Goal: Task Accomplishment & Management: Complete application form

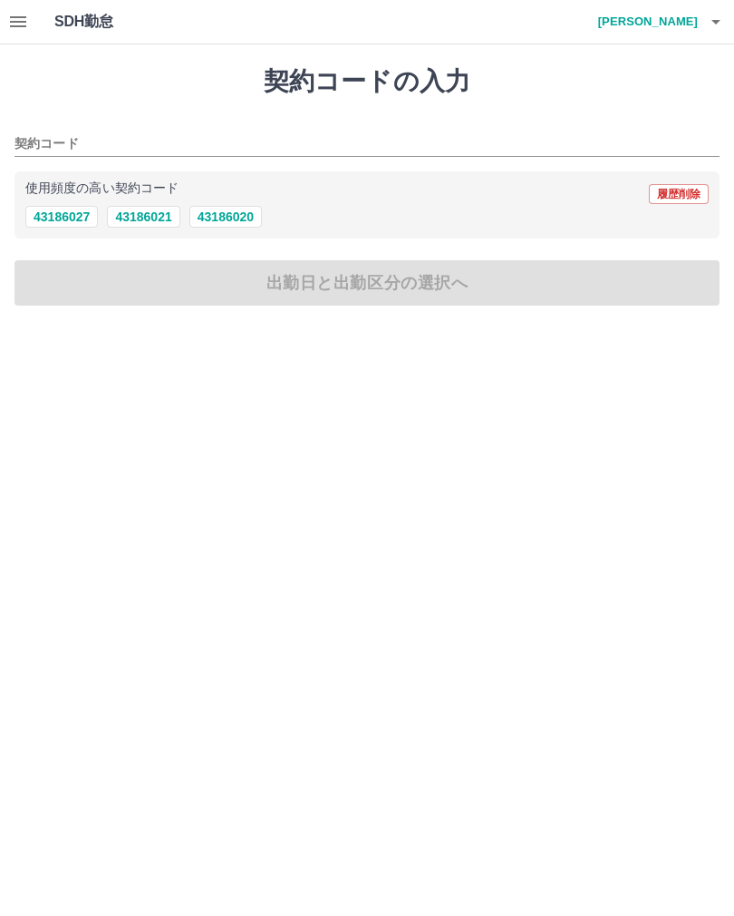
click at [723, 32] on icon "button" at bounding box center [716, 22] width 22 height 22
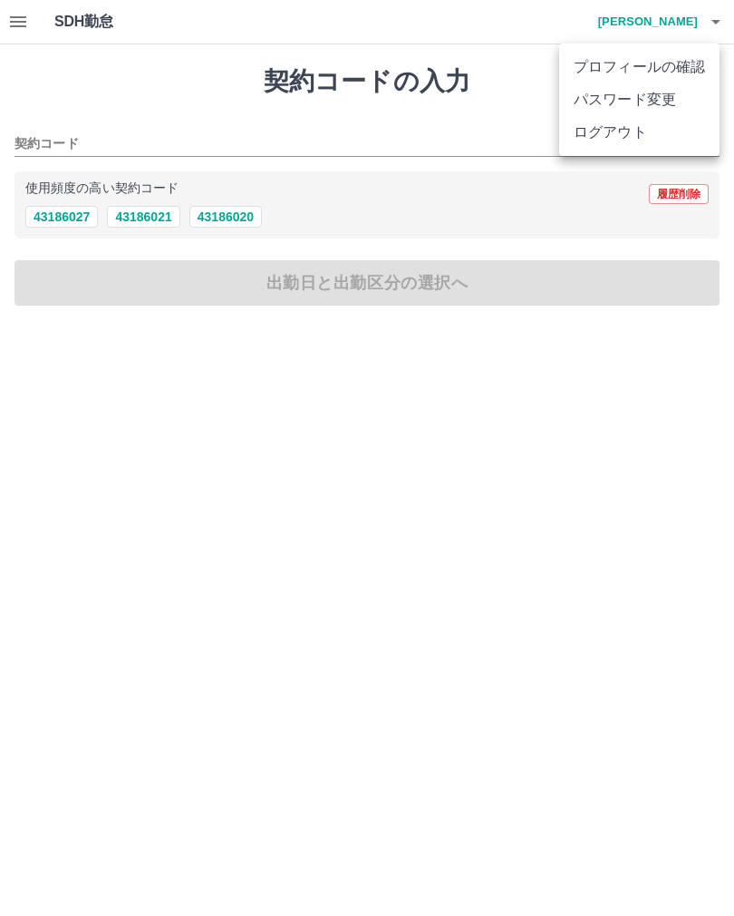
click at [10, 9] on div at bounding box center [367, 458] width 734 height 916
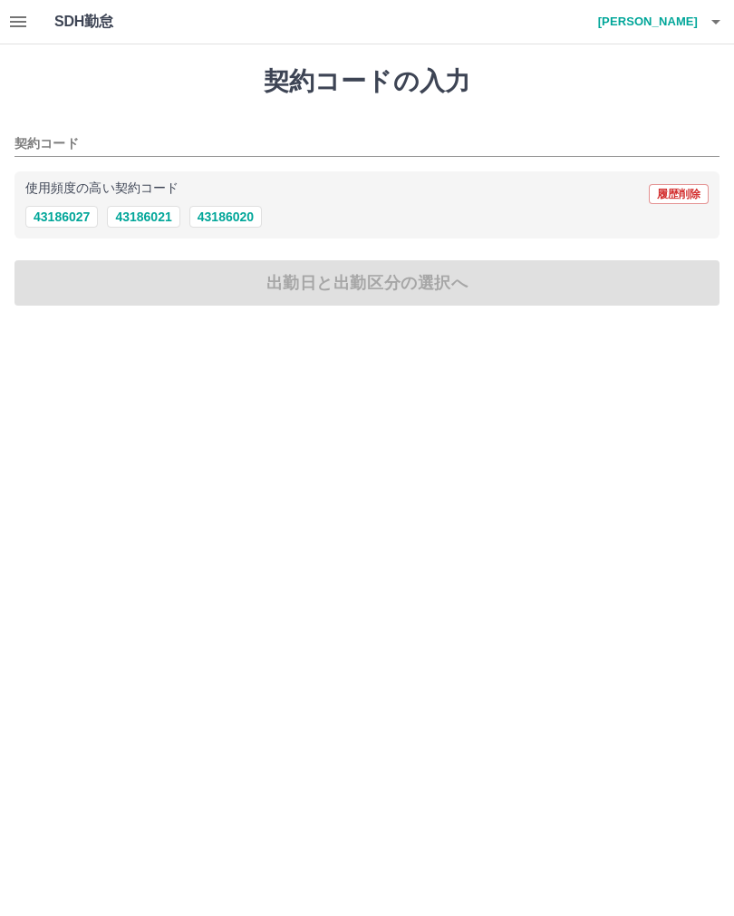
click at [5, 9] on button "button" at bounding box center [18, 22] width 36 height 44
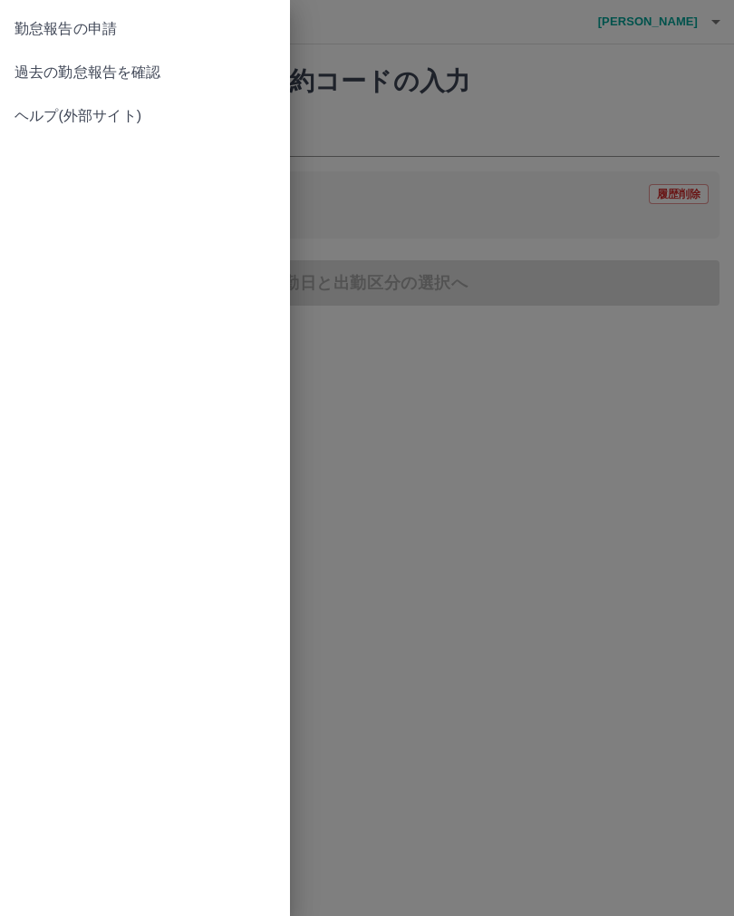
click at [115, 62] on span "過去の勤怠報告を確認" at bounding box center [145, 73] width 261 height 22
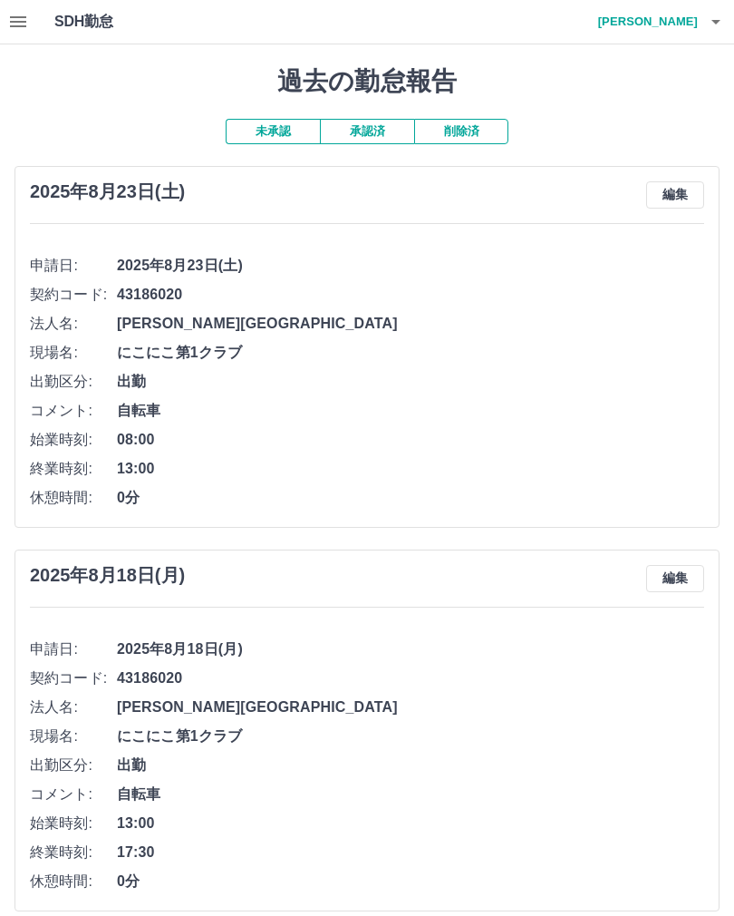
click at [721, 20] on icon "button" at bounding box center [716, 22] width 9 height 5
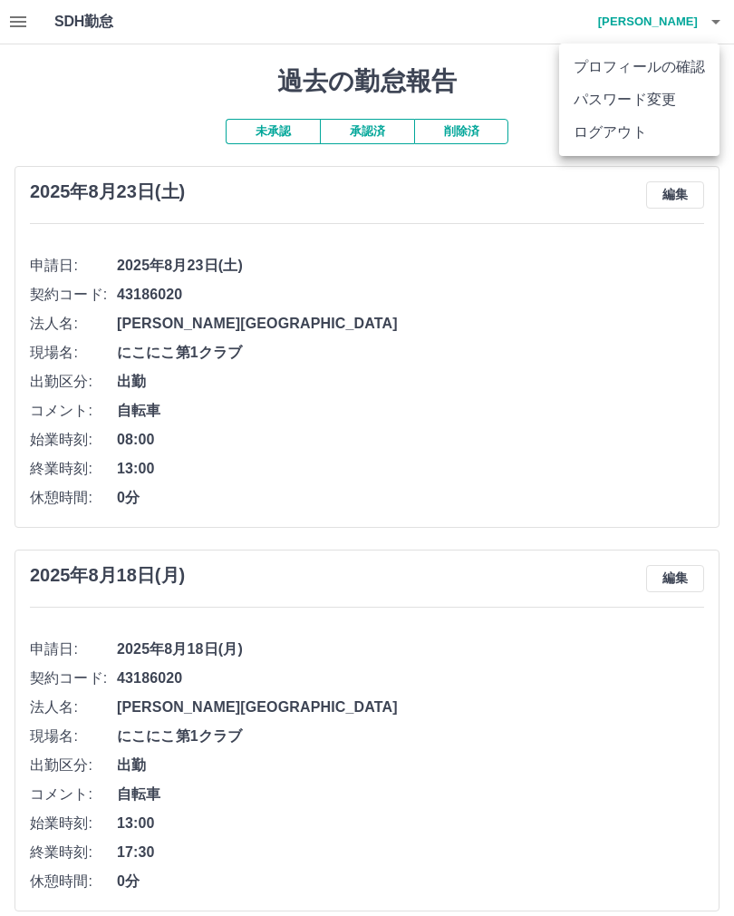
click at [593, 131] on li "ログアウト" at bounding box center [639, 132] width 160 height 33
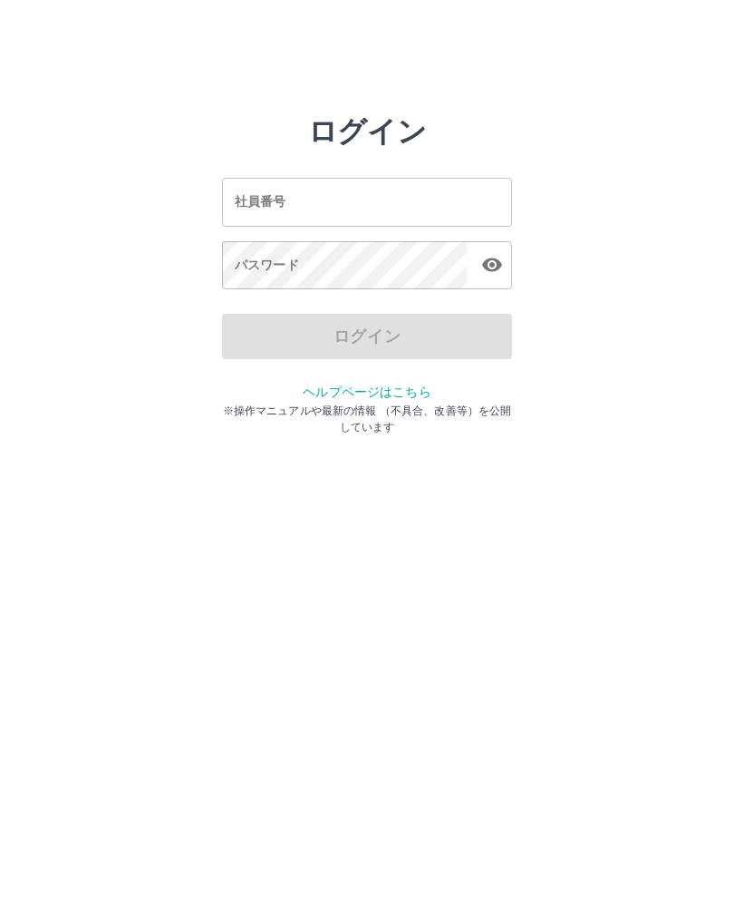
click at [344, 199] on input "社員番号" at bounding box center [367, 202] width 290 height 48
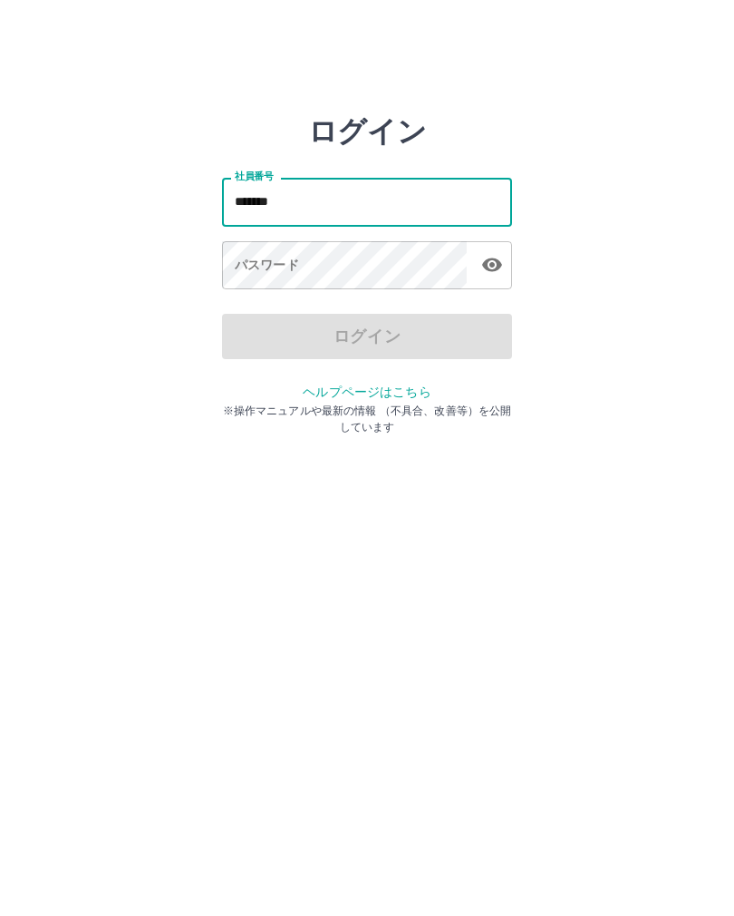
type input "*******"
click at [277, 273] on div "パスワード パスワード" at bounding box center [367, 266] width 290 height 51
click at [267, 266] on div "パスワード パスワード" at bounding box center [367, 266] width 290 height 51
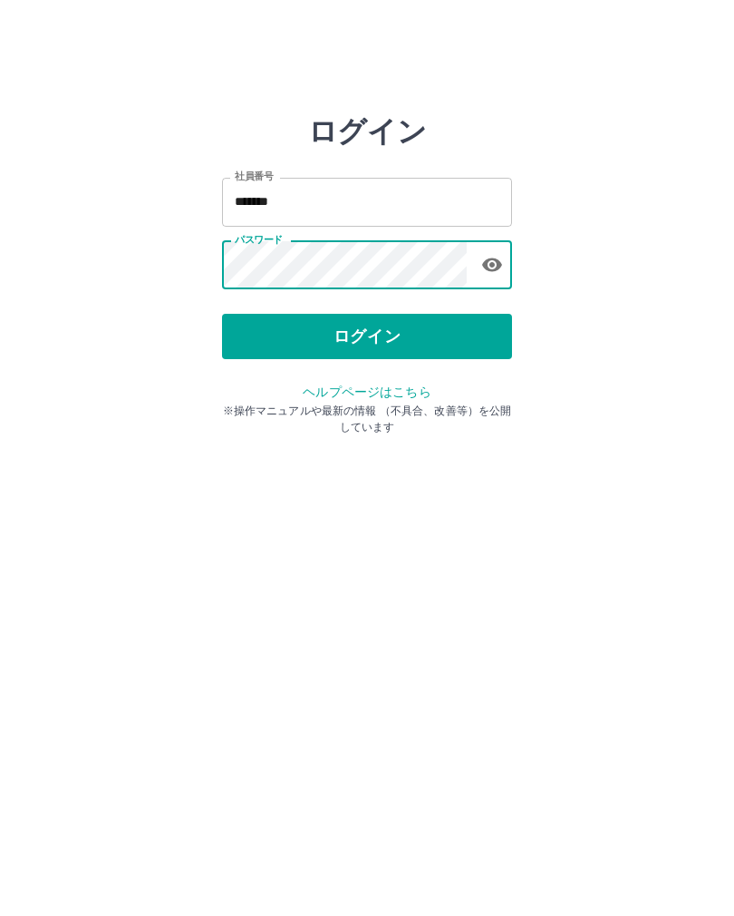
click at [392, 335] on button "ログイン" at bounding box center [367, 336] width 290 height 45
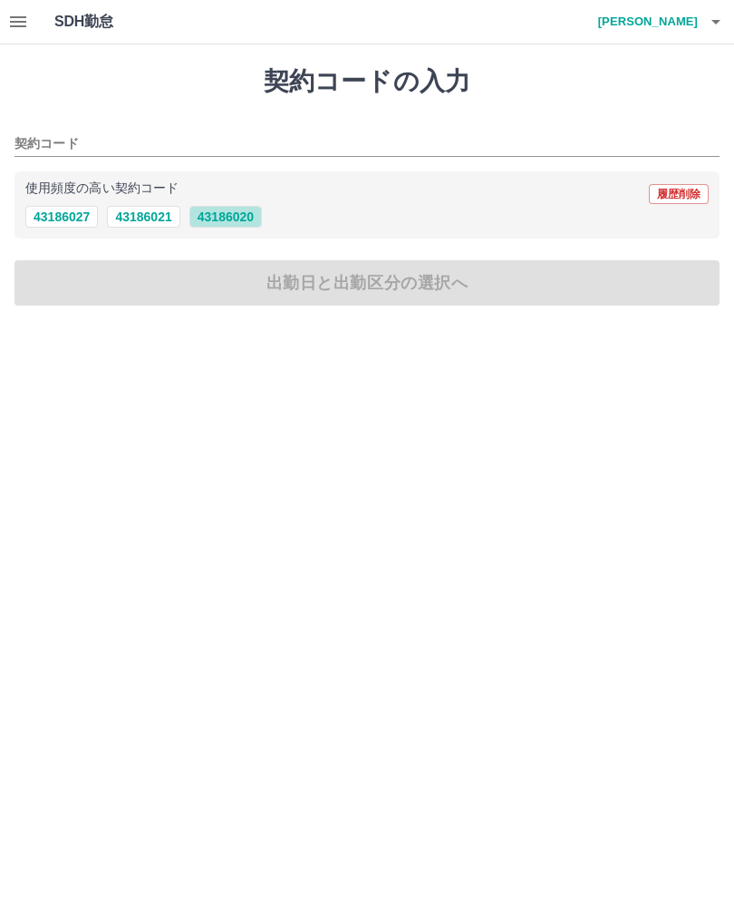
click at [252, 222] on button "43186020" at bounding box center [226, 217] width 73 height 22
type input "********"
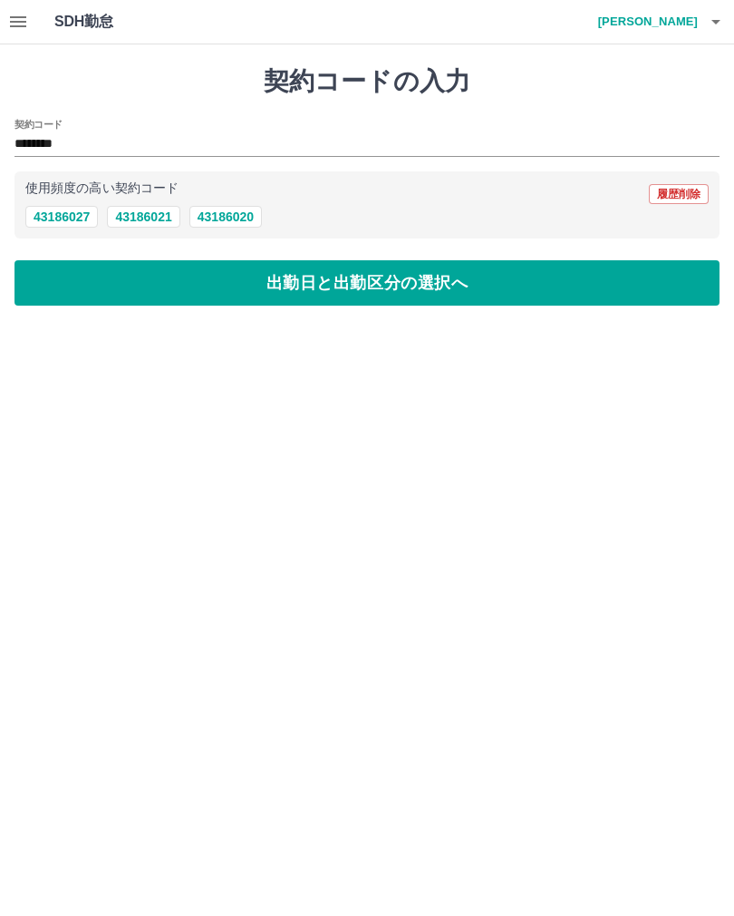
click at [439, 287] on button "出勤日と出勤区分の選択へ" at bounding box center [367, 282] width 705 height 45
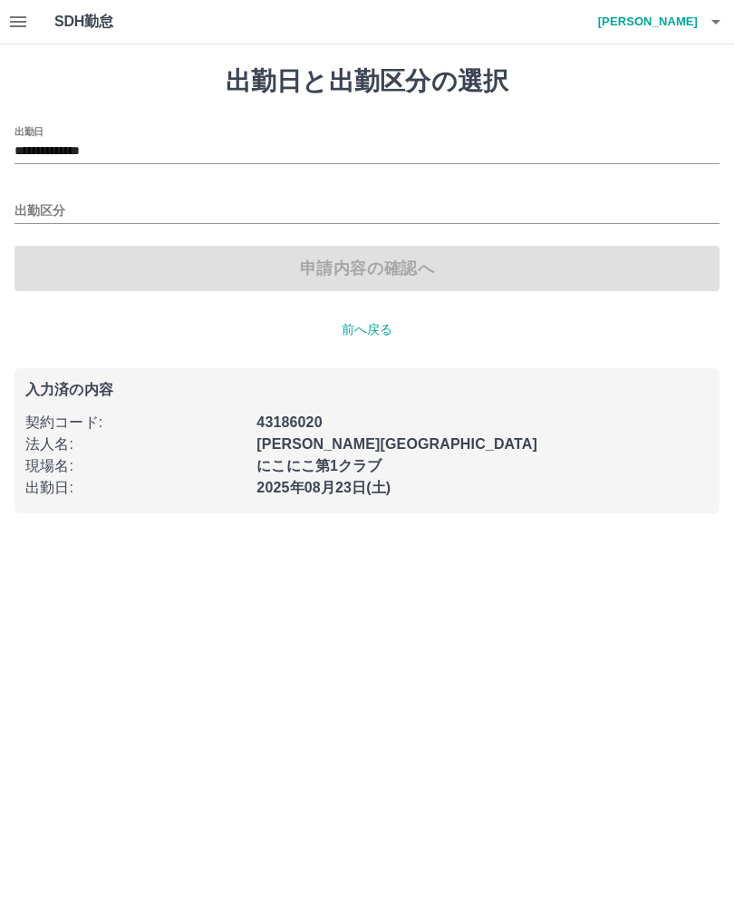
click at [51, 210] on input "出勤区分" at bounding box center [367, 211] width 705 height 23
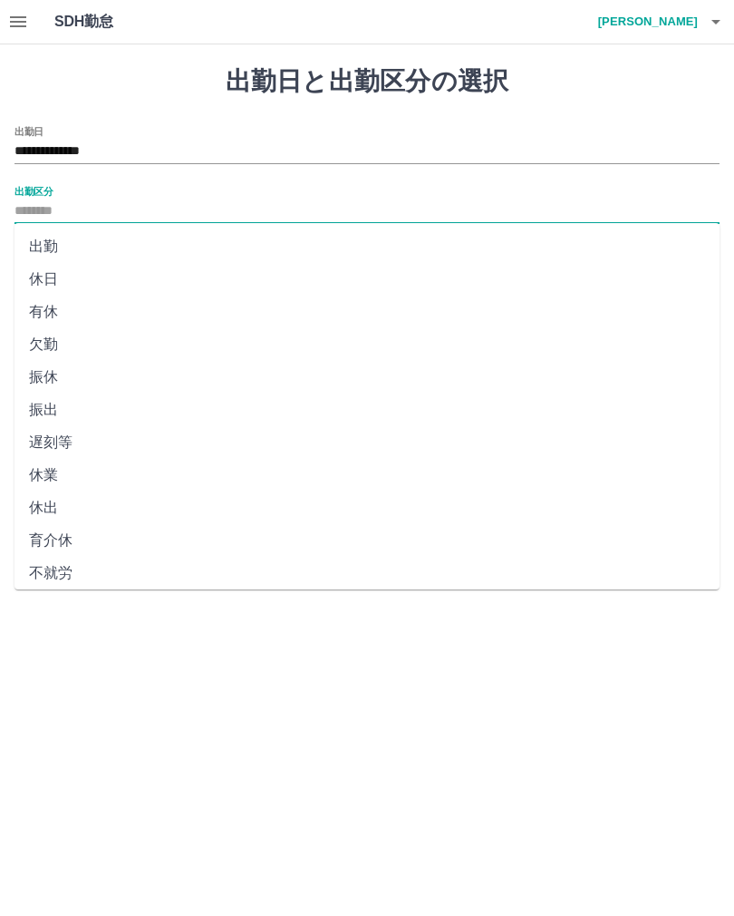
click at [59, 248] on li "出勤" at bounding box center [367, 246] width 705 height 33
type input "**"
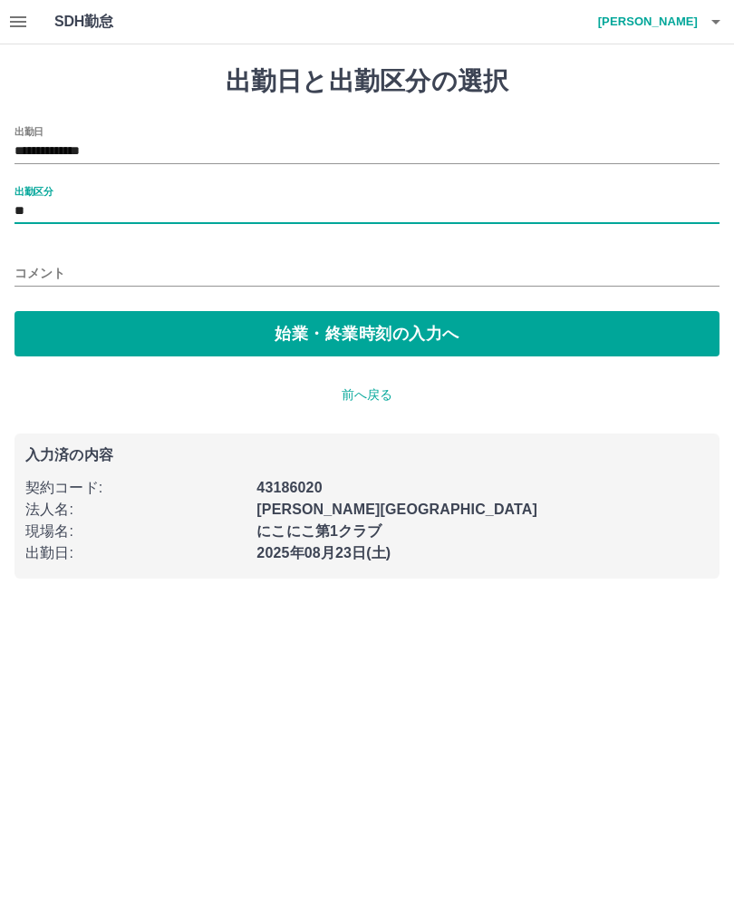
click at [423, 338] on button "始業・終業時刻の入力へ" at bounding box center [367, 333] width 705 height 45
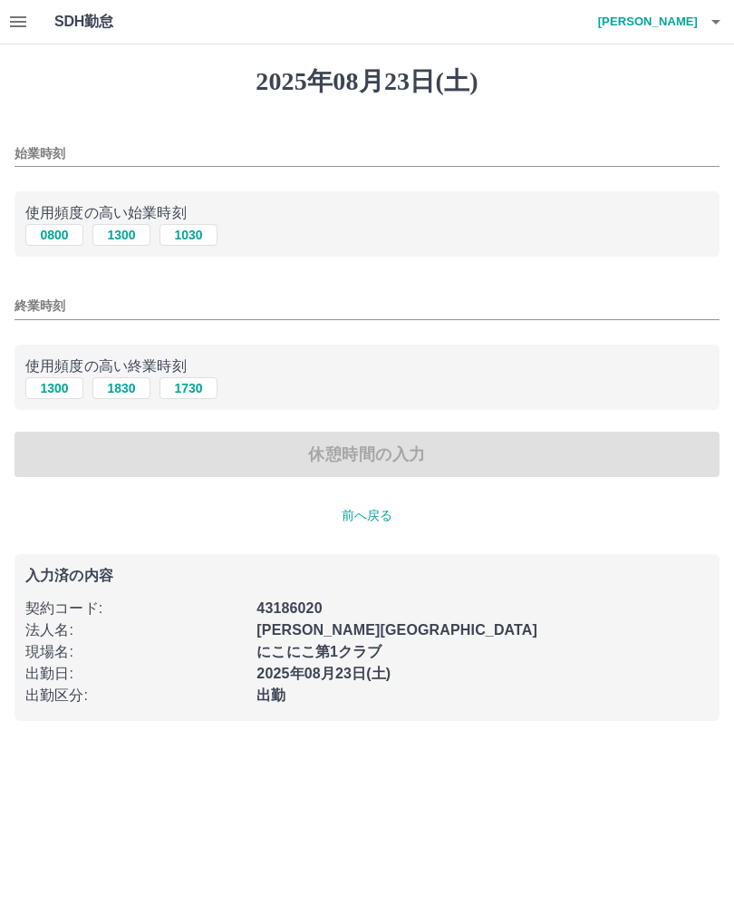
click at [130, 243] on button "1300" at bounding box center [121, 235] width 58 height 22
type input "****"
click at [134, 396] on button "1830" at bounding box center [121, 388] width 58 height 22
type input "****"
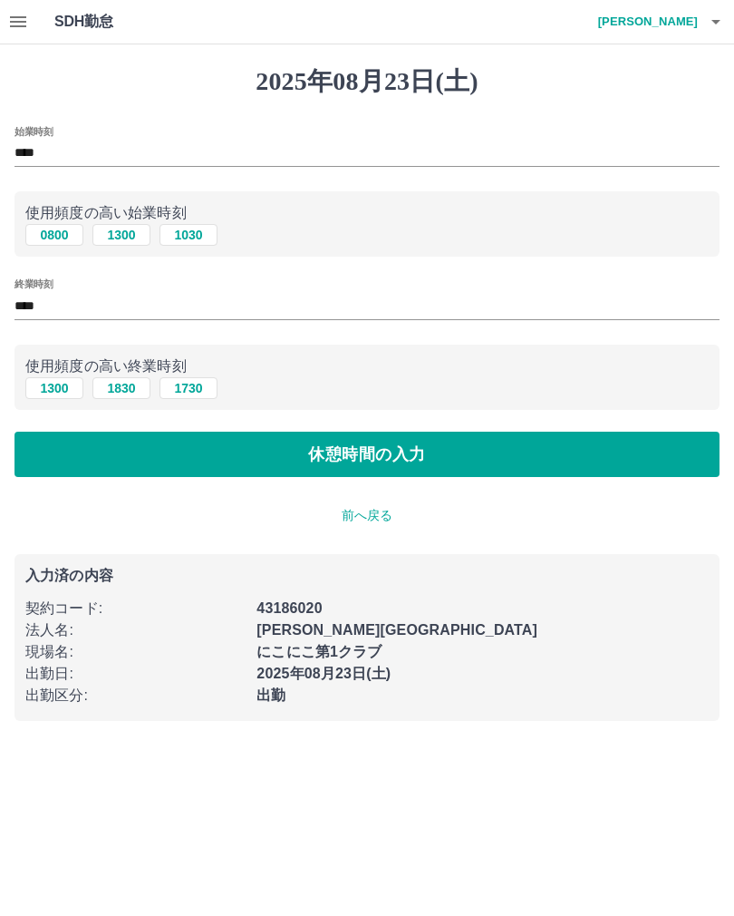
click at [504, 462] on button "休憩時間の入力" at bounding box center [367, 454] width 705 height 45
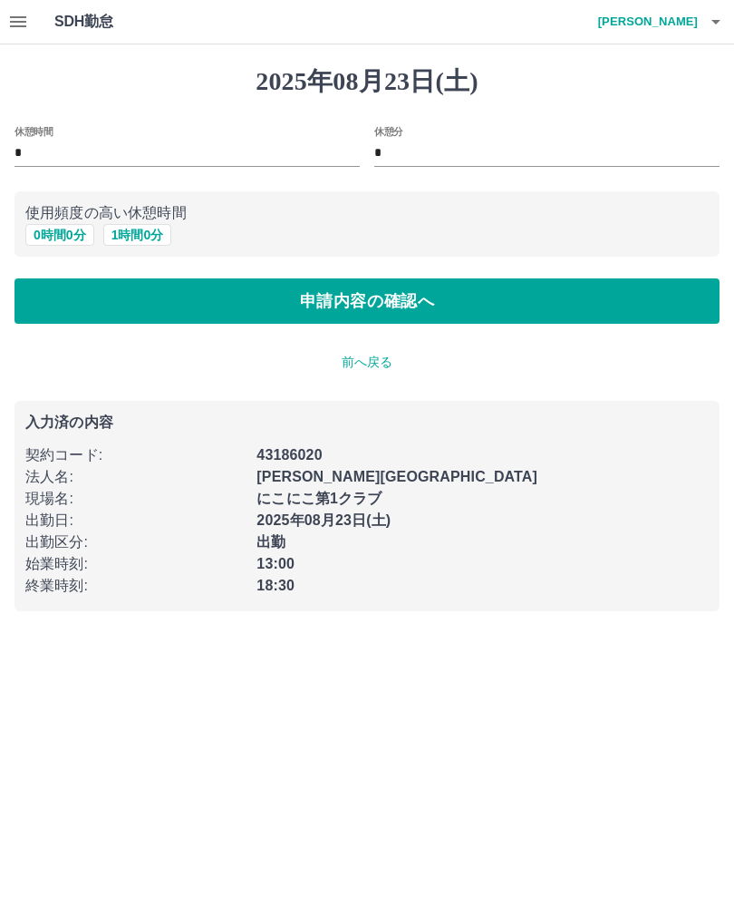
click at [461, 300] on button "申請内容の確認へ" at bounding box center [367, 300] width 705 height 45
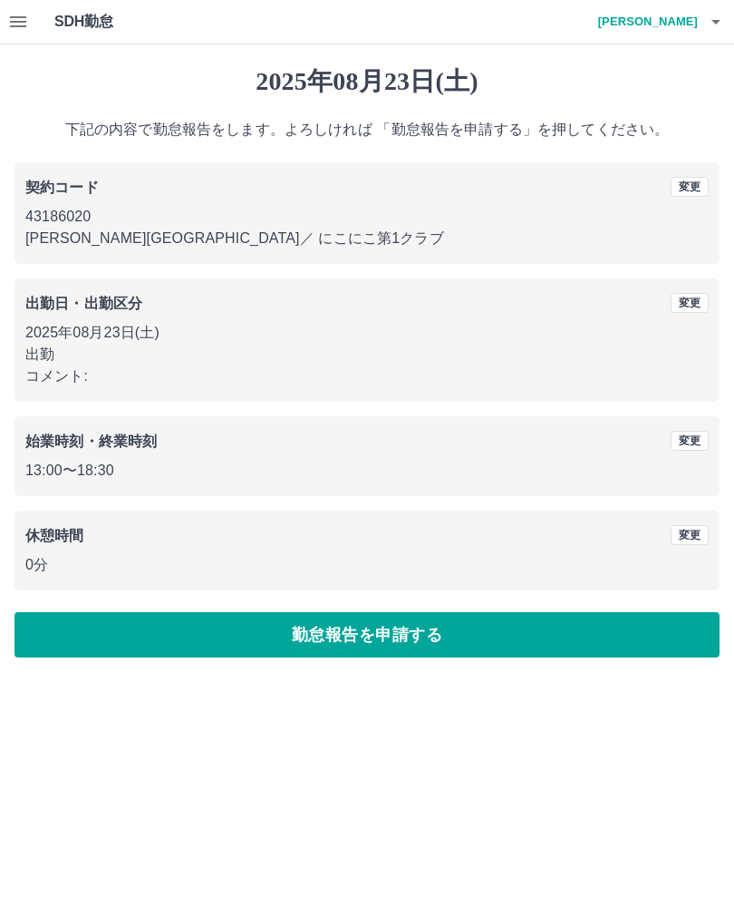
click at [432, 638] on button "勤怠報告を申請する" at bounding box center [367, 634] width 705 height 45
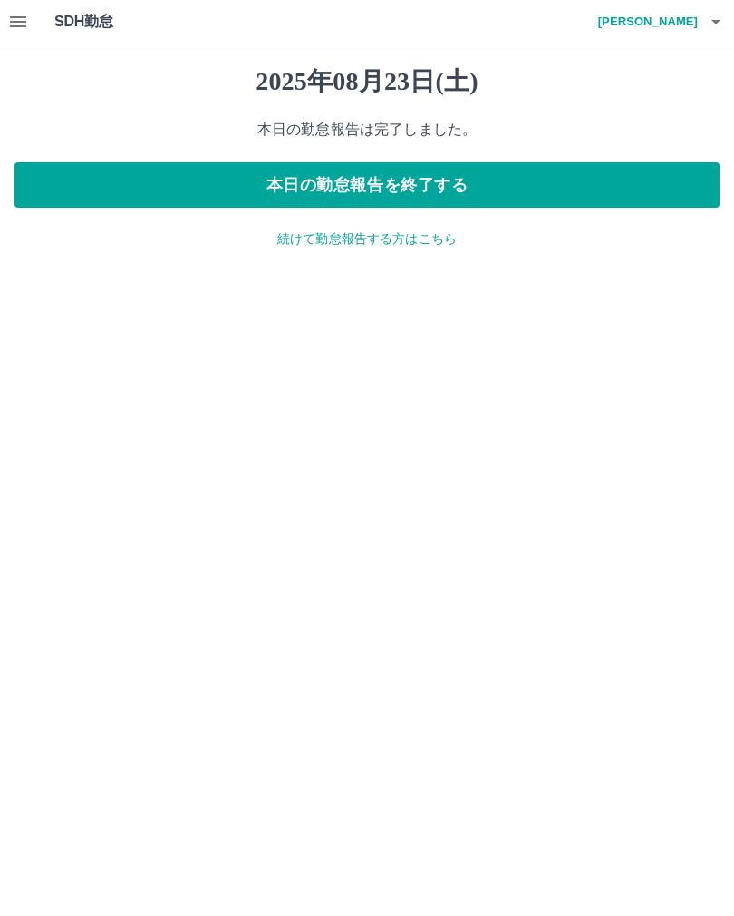
click at [479, 182] on button "本日の勤怠報告を終了する" at bounding box center [367, 184] width 705 height 45
